Goal: Check status: Check status

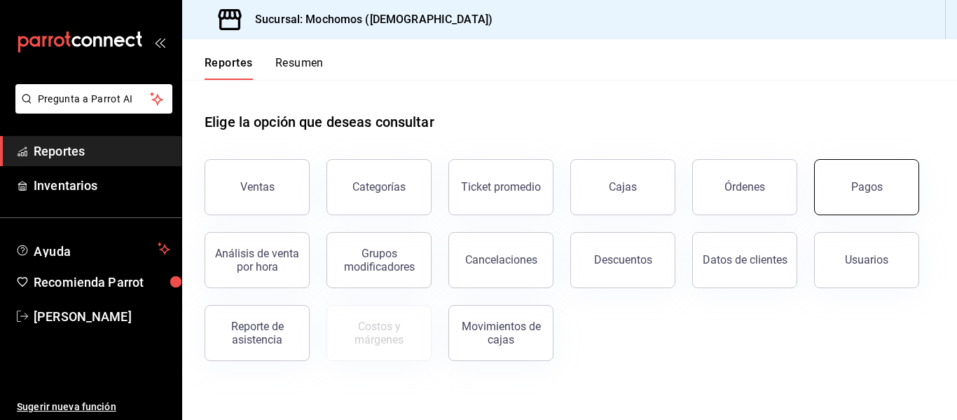
click at [872, 189] on div "Pagos" at bounding box center [867, 186] width 32 height 13
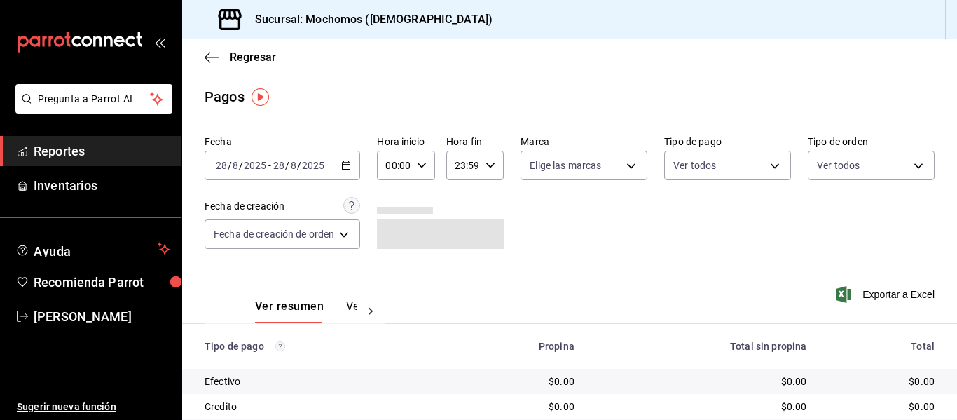
click at [424, 169] on icon "button" at bounding box center [422, 165] width 10 height 10
click at [390, 229] on span "03" at bounding box center [393, 231] width 6 height 11
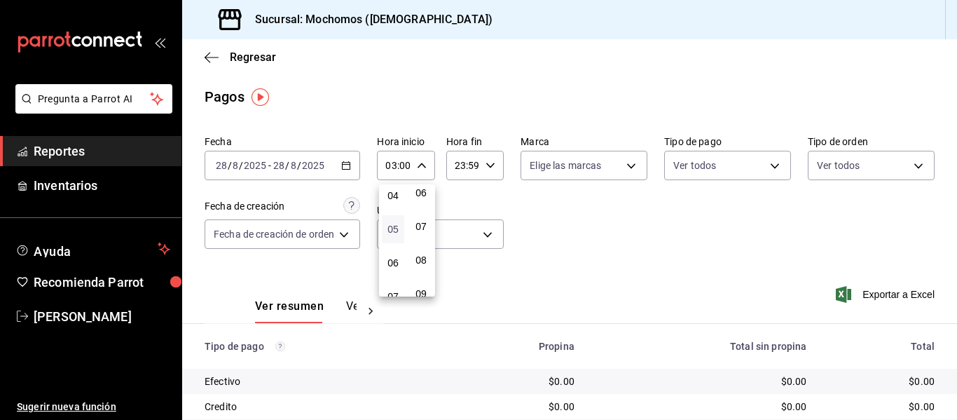
click at [390, 230] on span "05" at bounding box center [393, 229] width 6 height 11
type input "05:00"
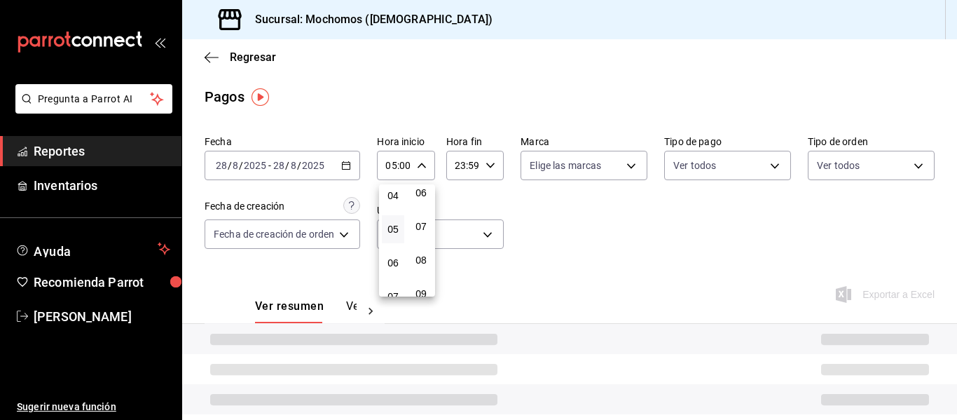
click at [593, 223] on div at bounding box center [478, 210] width 957 height 420
